Goal: Transaction & Acquisition: Purchase product/service

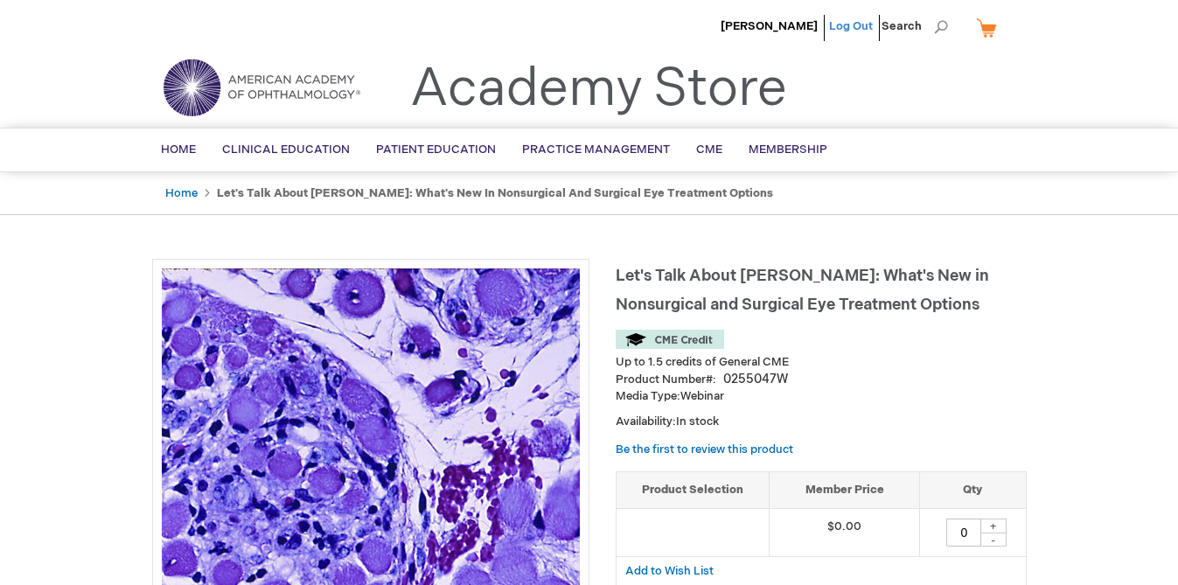
click at [854, 21] on link "Log Out" at bounding box center [851, 26] width 44 height 14
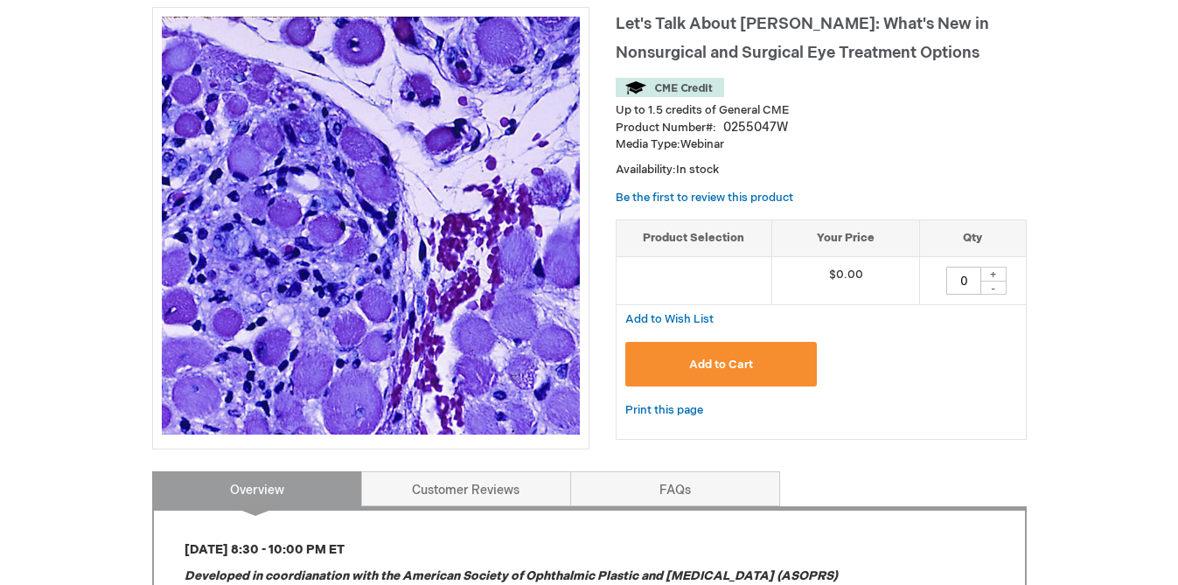
scroll to position [254, 0]
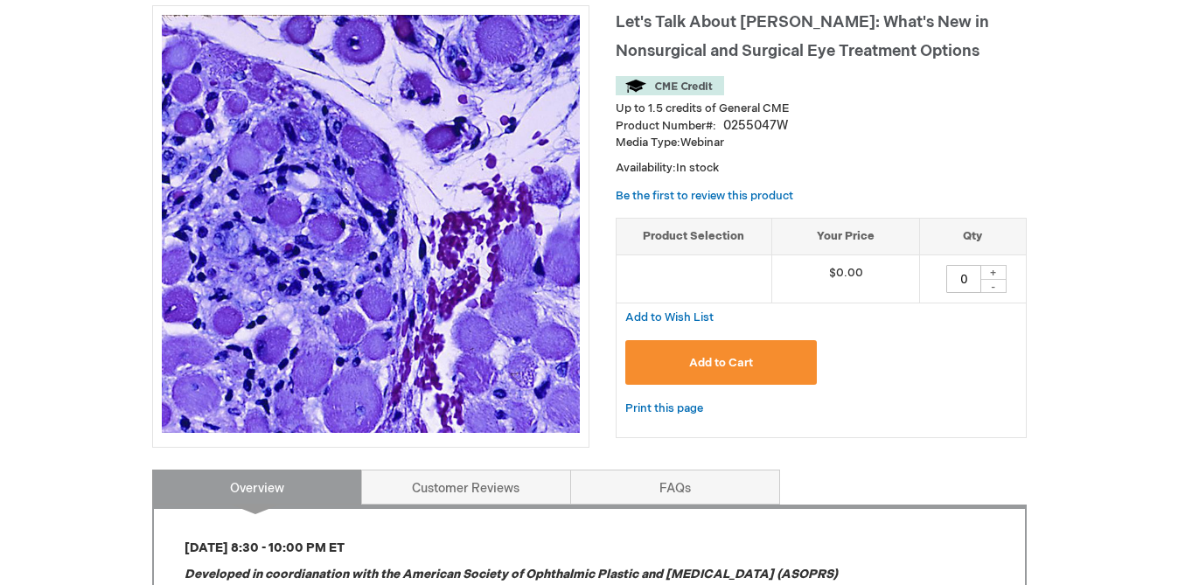
click at [995, 270] on div "+" at bounding box center [994, 272] width 26 height 15
type input "1"
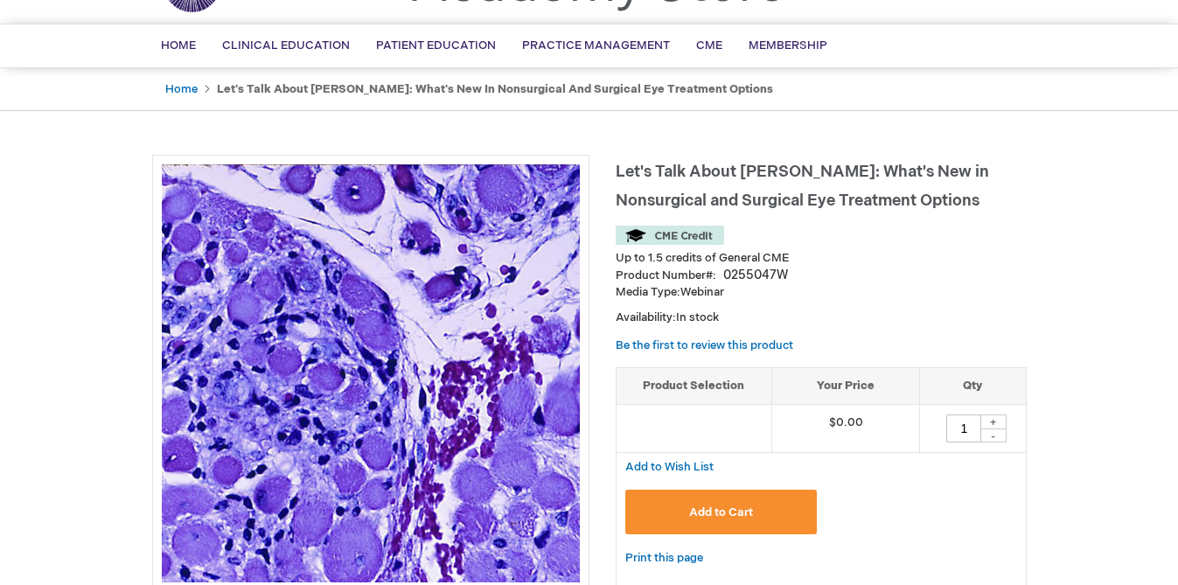
scroll to position [122, 0]
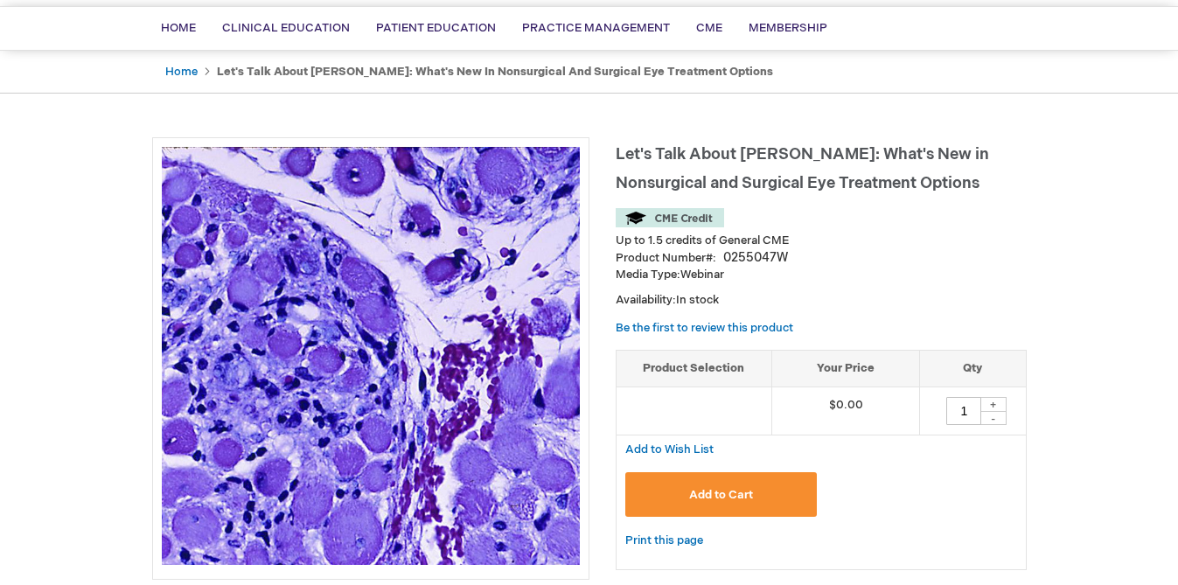
click at [721, 507] on button "Add to Cart" at bounding box center [721, 494] width 192 height 45
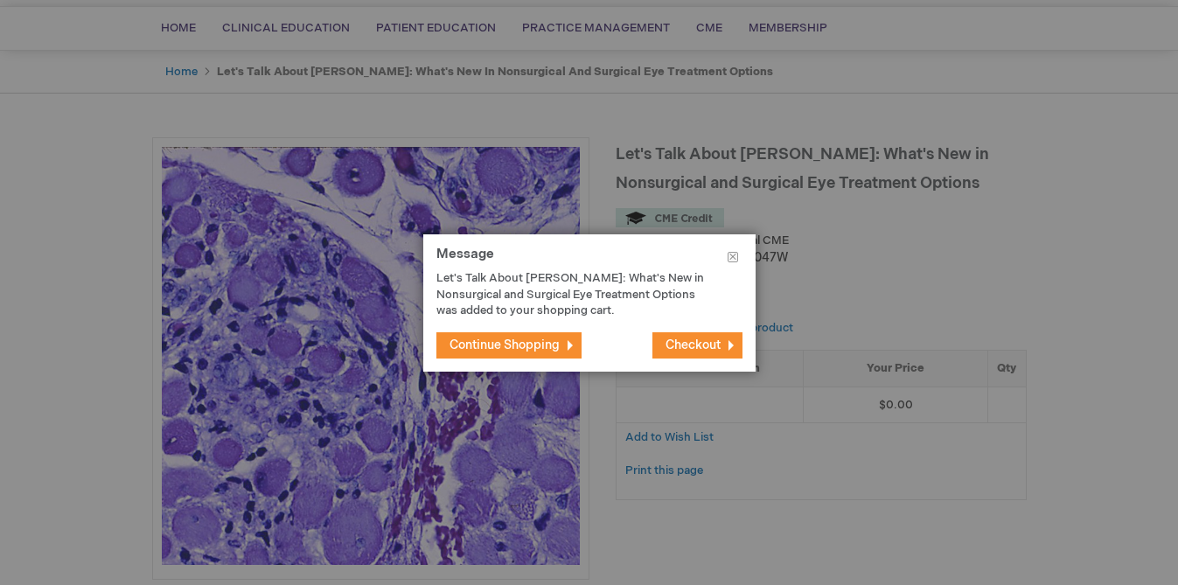
click at [677, 346] on span "Checkout" at bounding box center [693, 345] width 55 height 15
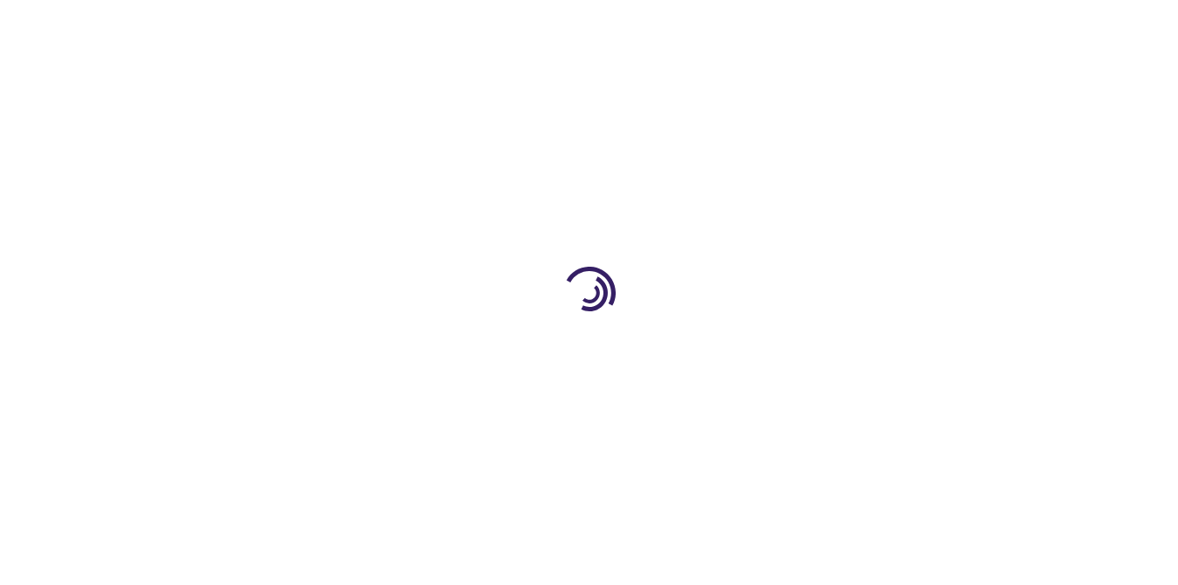
select select "US"
select select "23"
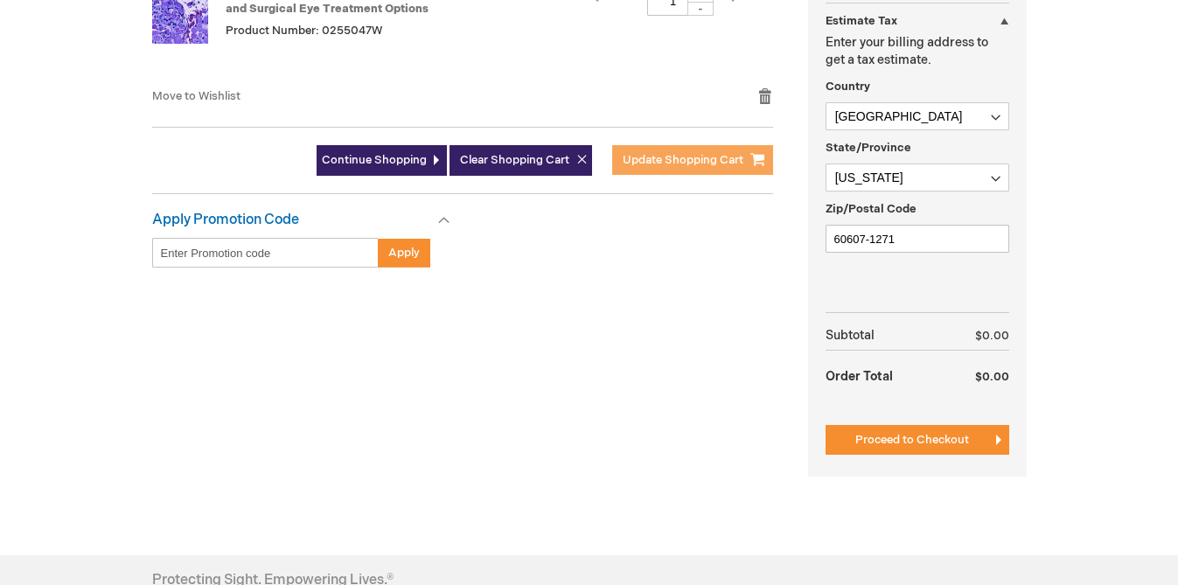
scroll to position [511, 0]
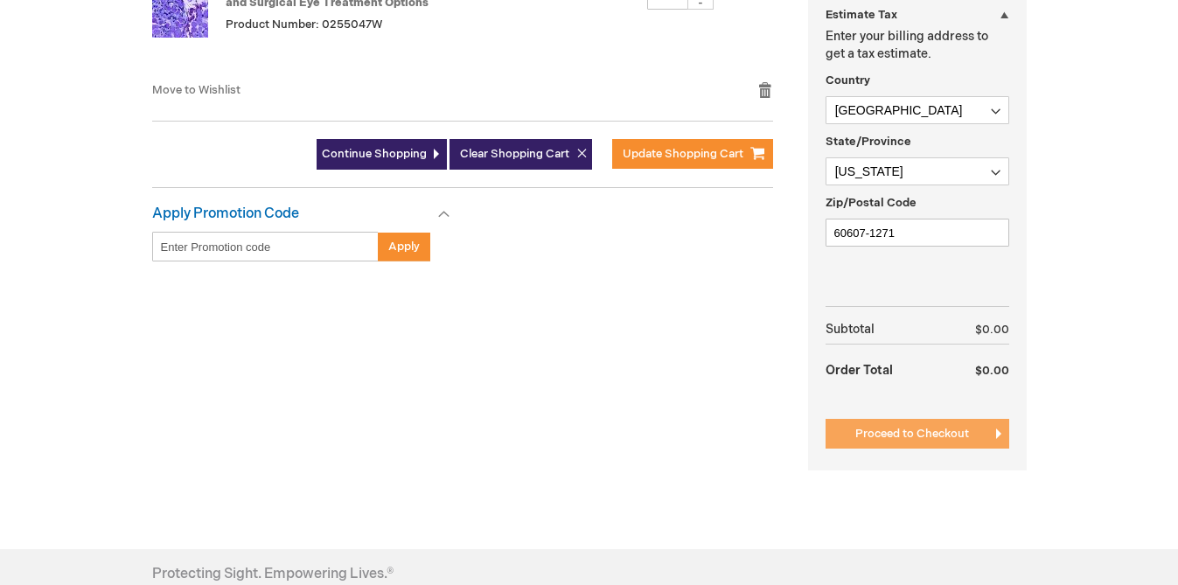
click at [882, 430] on span "Proceed to Checkout" at bounding box center [913, 434] width 114 height 14
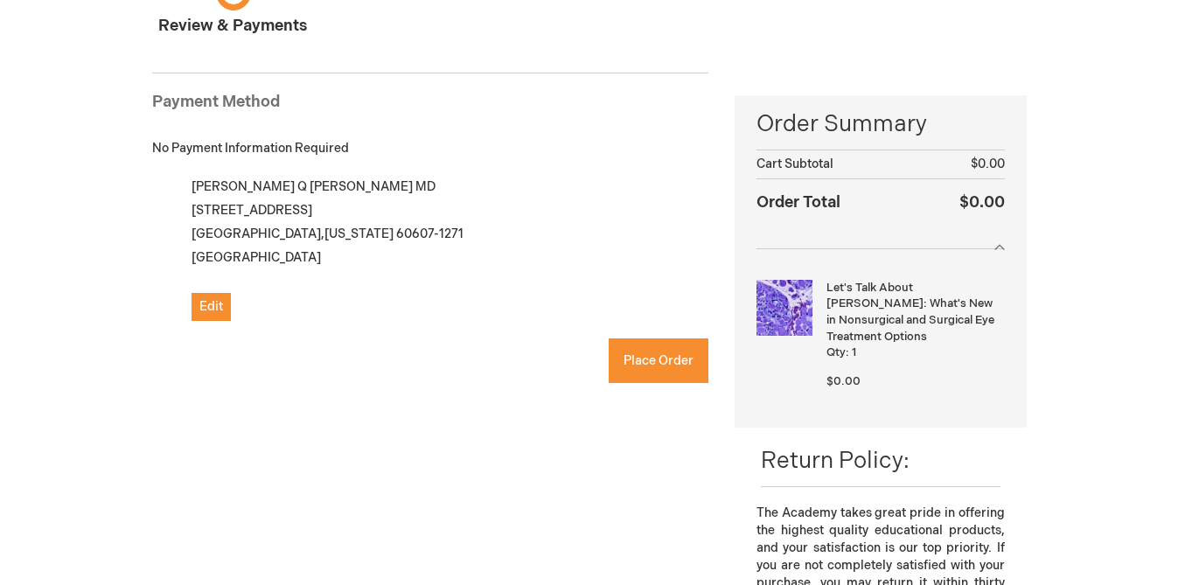
scroll to position [172, 0]
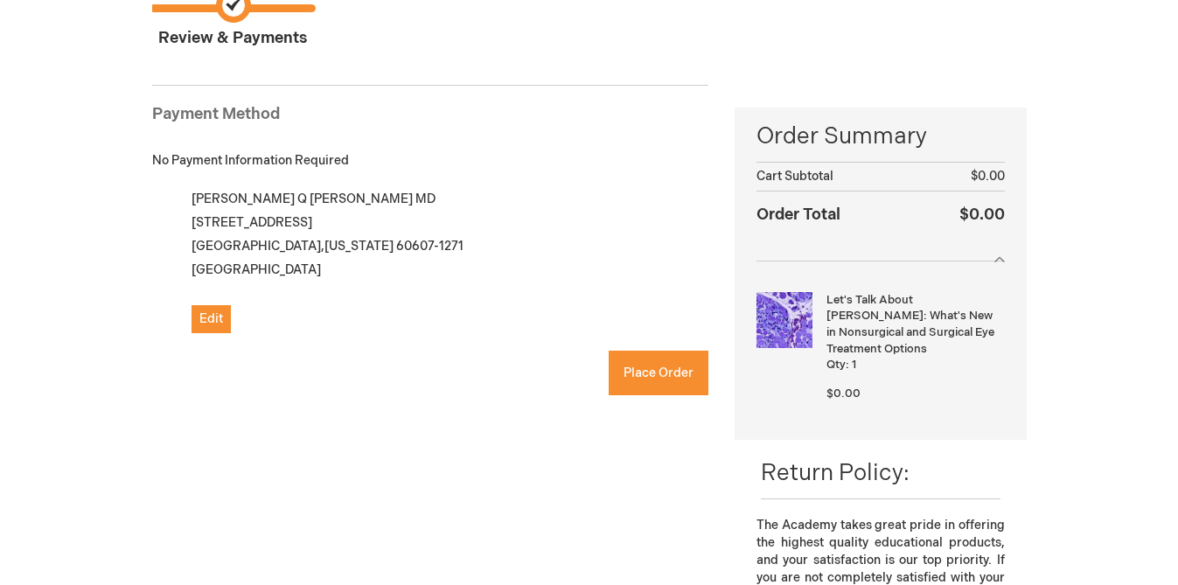
checkbox input "true"
click at [643, 374] on span "Place Order" at bounding box center [659, 373] width 70 height 15
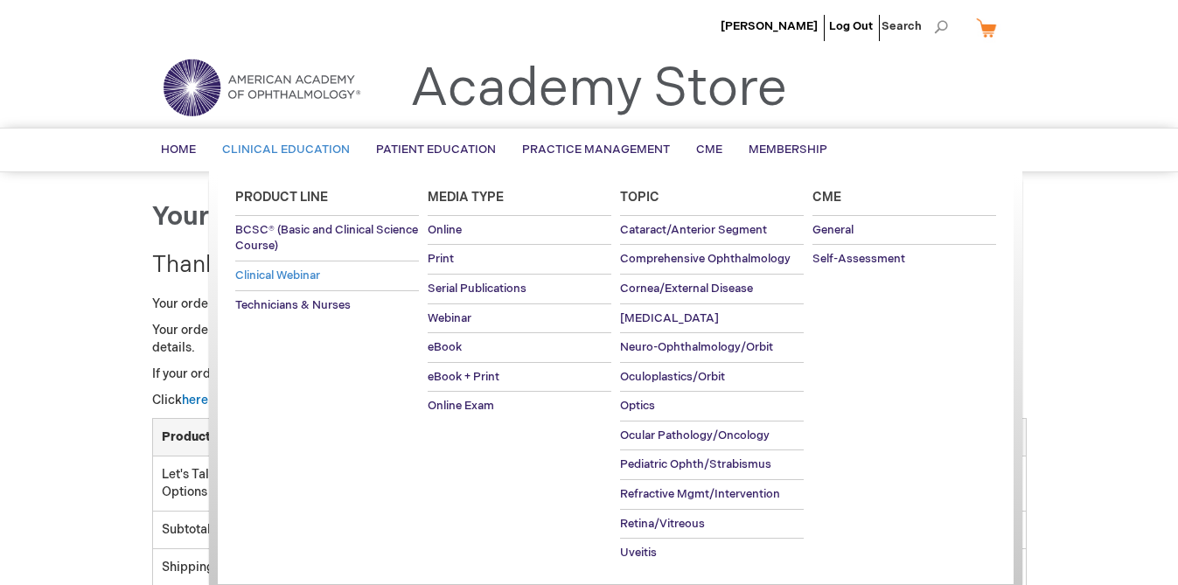
click at [281, 272] on span "Clinical Webinar" at bounding box center [277, 276] width 85 height 14
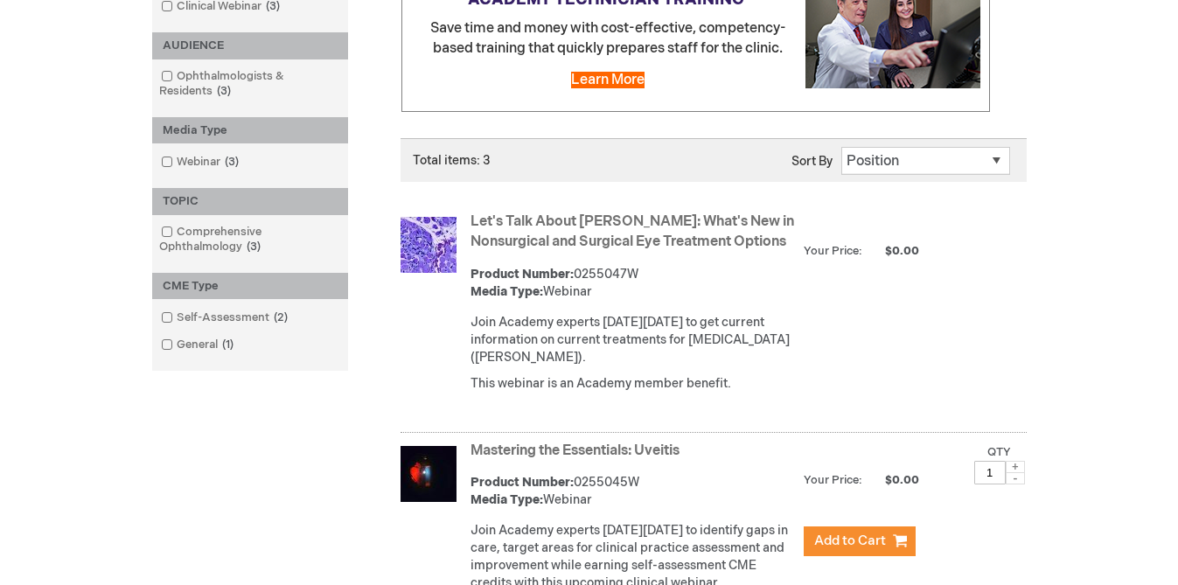
scroll to position [338, 0]
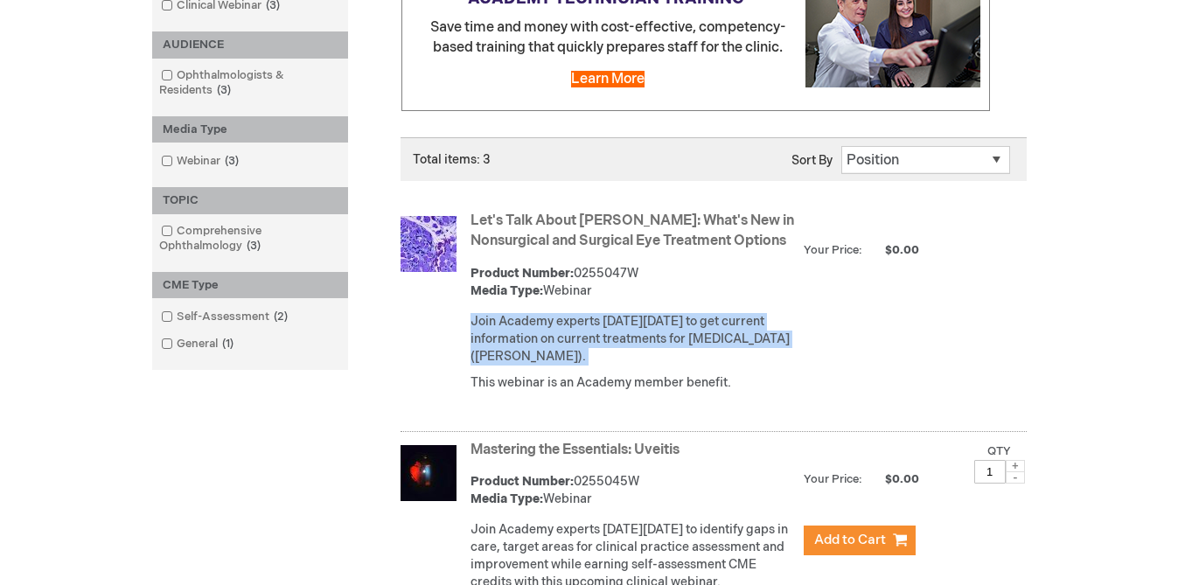
drag, startPoint x: 506, startPoint y: 326, endPoint x: 516, endPoint y: 384, distance: 58.5
click at [516, 385] on div "Let's Talk About TED: What's New in Nonsurgical and Surgical Eye Treatment Opti…" at bounding box center [749, 306] width 556 height 198
click at [516, 366] on p "Join Academy experts on Thursday, September 18 to get current information on cu…" at bounding box center [633, 339] width 325 height 52
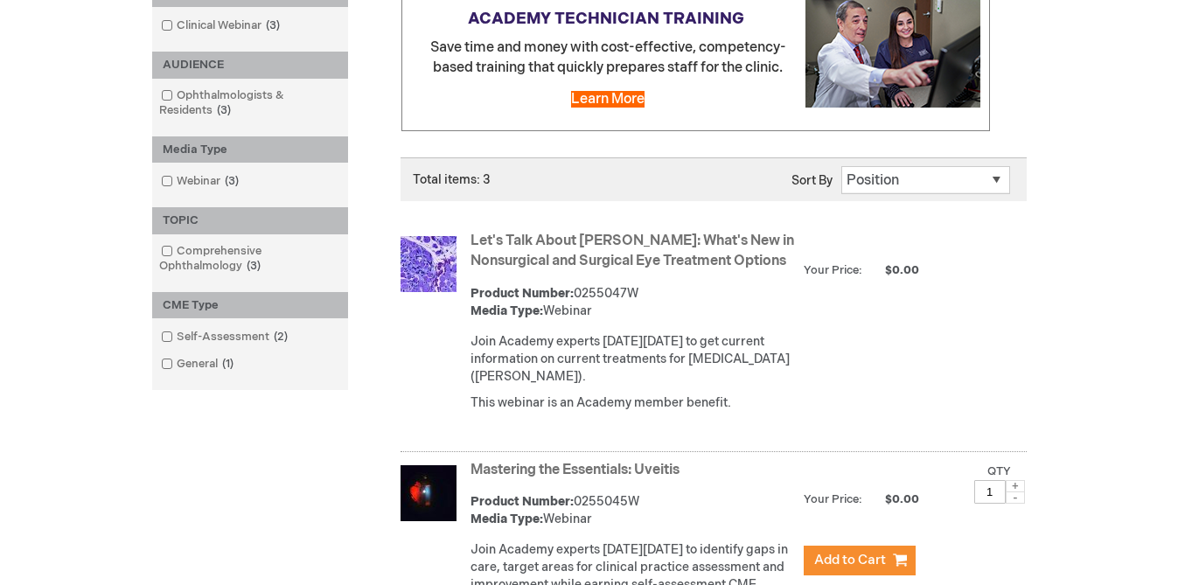
scroll to position [330, 0]
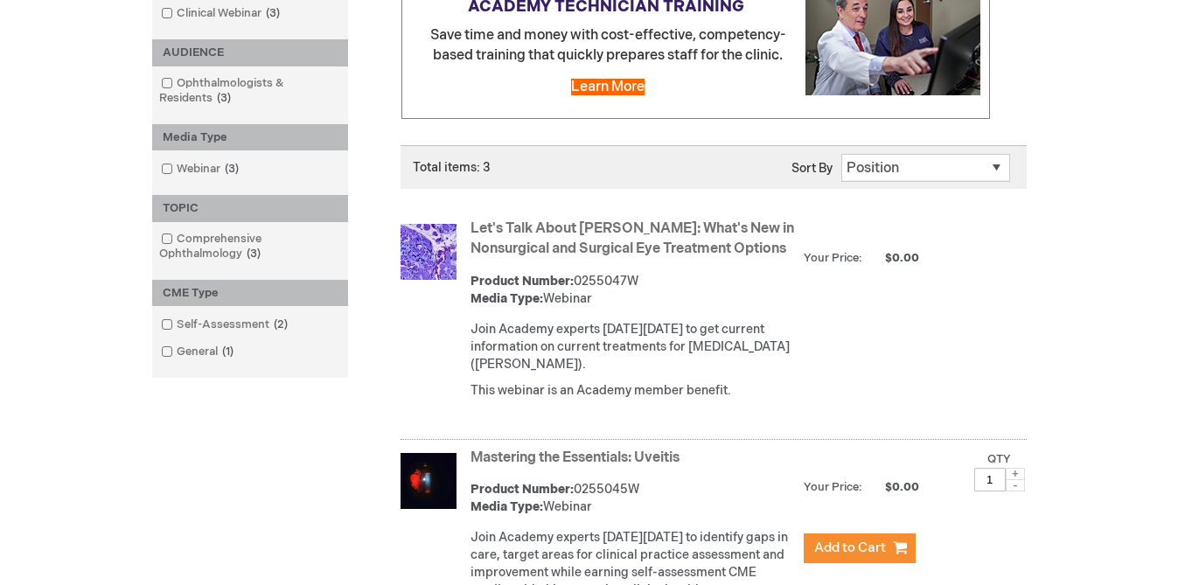
click at [496, 244] on link "Let's Talk About [PERSON_NAME]: What's New in Nonsurgical and Surgical Eye Trea…" at bounding box center [633, 238] width 324 height 37
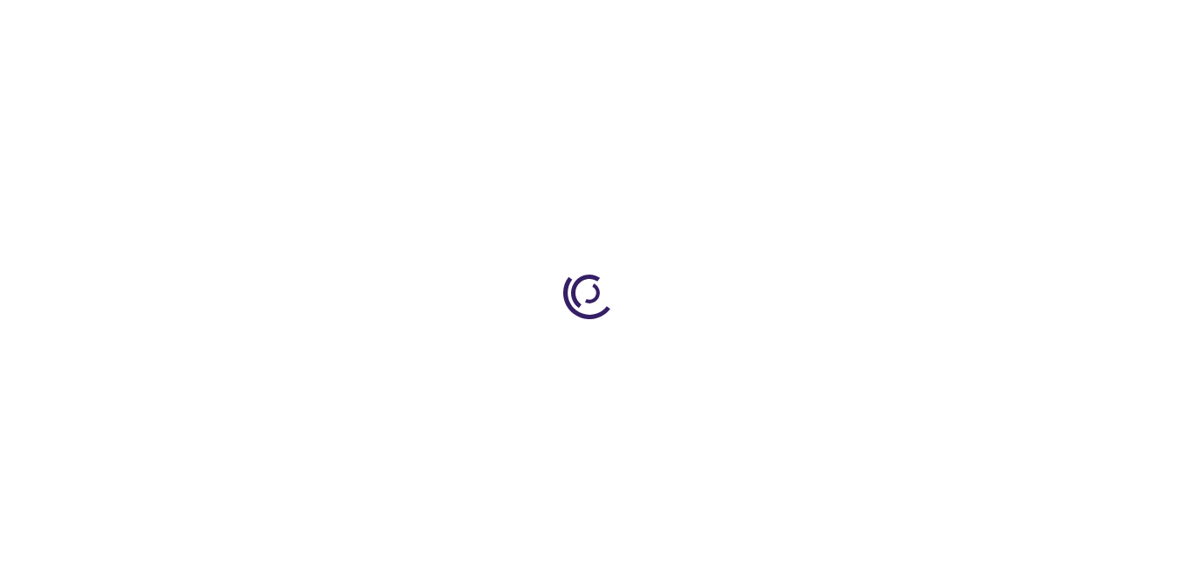
type input "0"
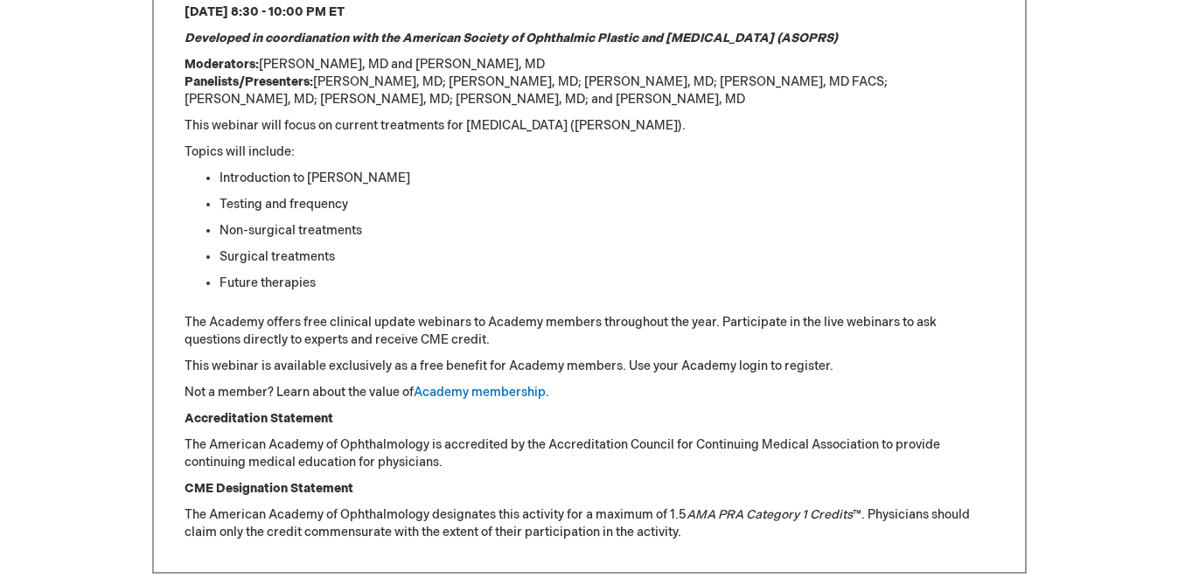
scroll to position [810, 0]
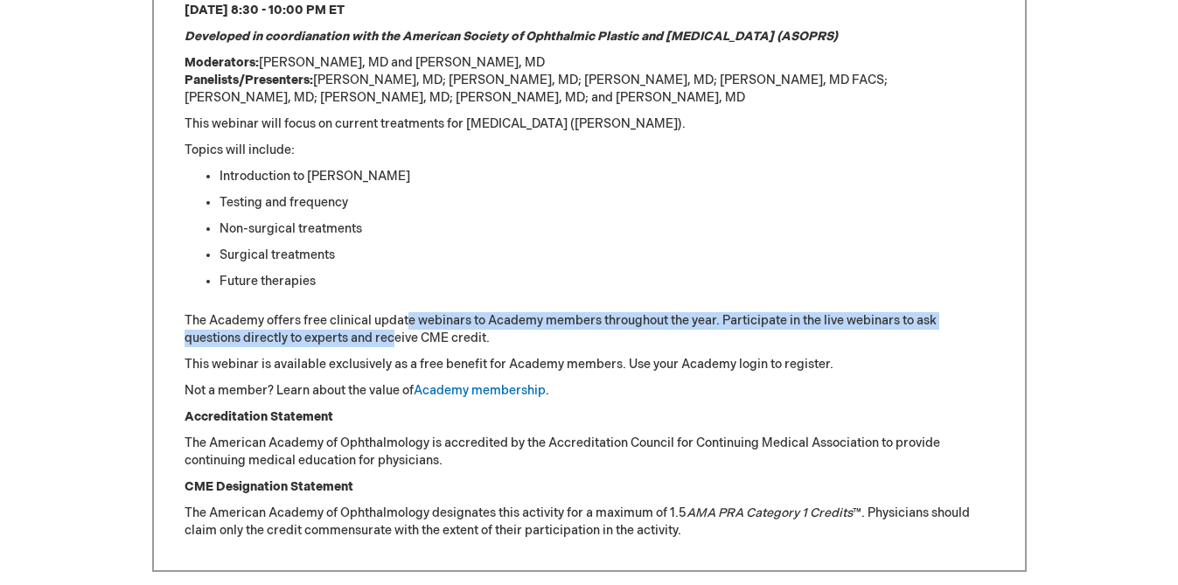
drag, startPoint x: 409, startPoint y: 303, endPoint x: 392, endPoint y: 331, distance: 32.6
click at [393, 330] on p "The Academy offers free clinical update webinars to Academy members throughout …" at bounding box center [590, 329] width 810 height 35
click at [392, 331] on div "[DATE] 8:30 - 10:00 PM ET Developed in coordianation with the American Society …" at bounding box center [590, 271] width 810 height 538
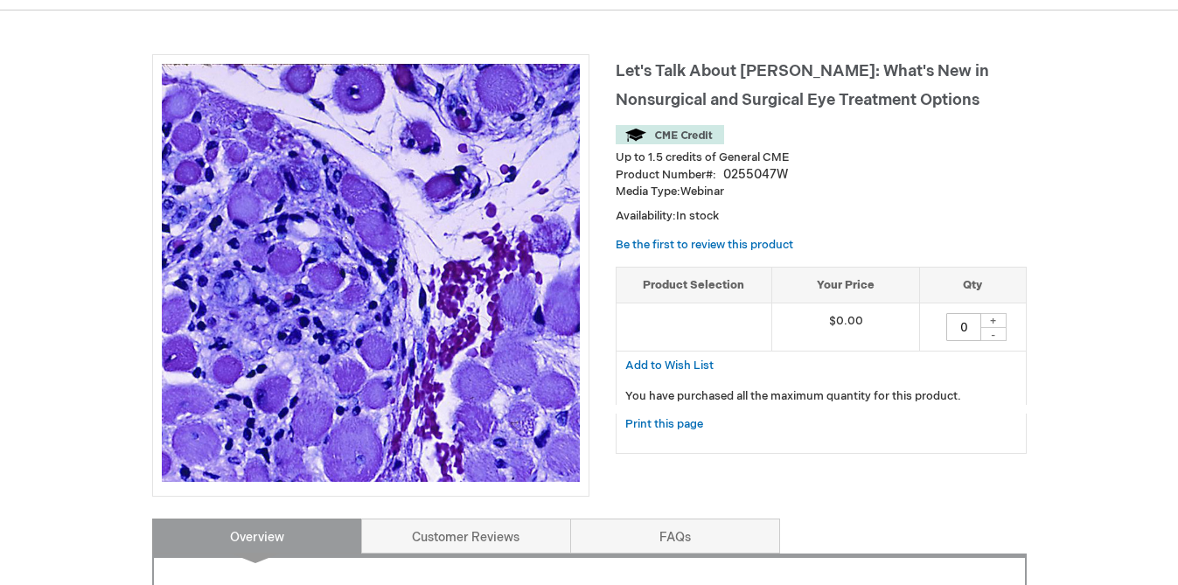
scroll to position [225, 0]
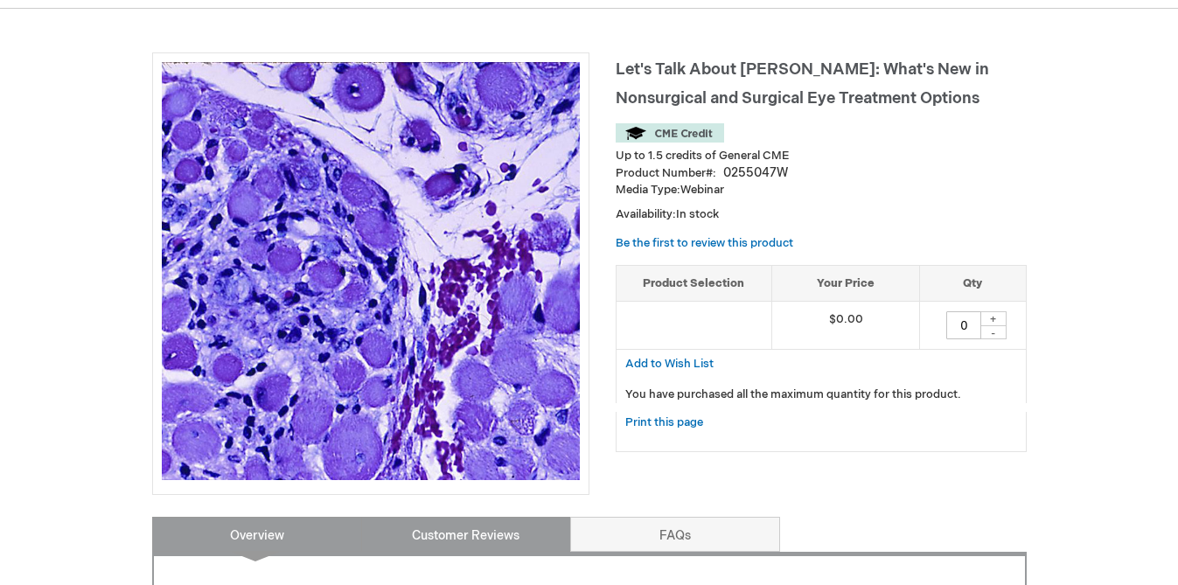
click at [436, 518] on link "Customer Reviews" at bounding box center [466, 534] width 210 height 35
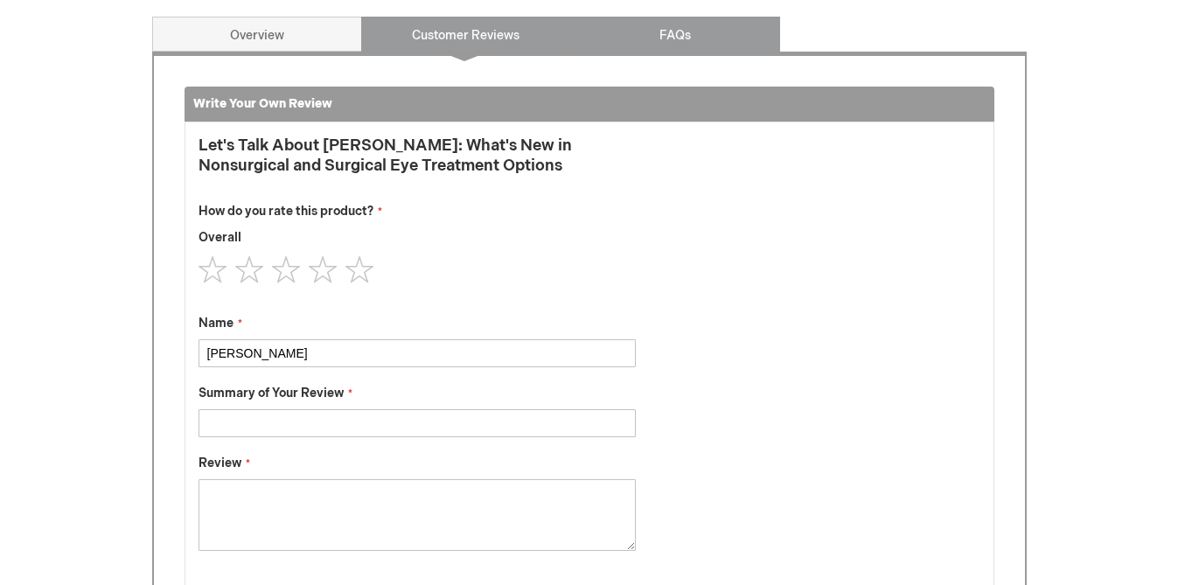
click at [660, 17] on link "FAQs" at bounding box center [675, 34] width 210 height 35
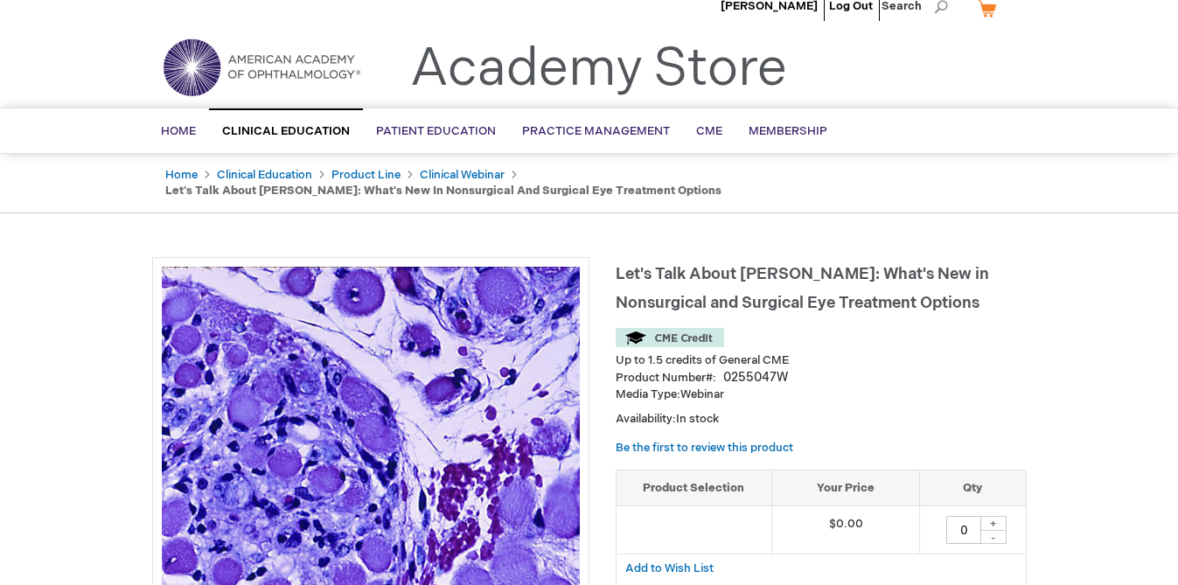
scroll to position [0, 0]
